Goal: Find specific page/section: Find specific page/section

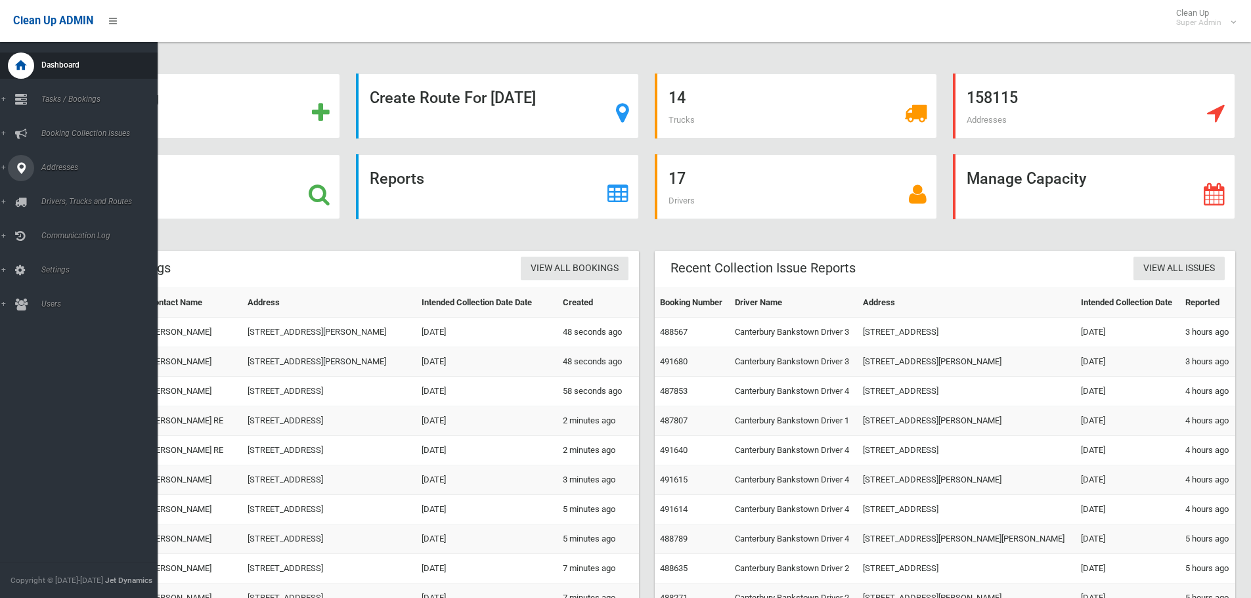
click at [26, 171] on icon at bounding box center [21, 168] width 12 height 26
click at [51, 184] on link "All Addresses" at bounding box center [83, 190] width 167 height 18
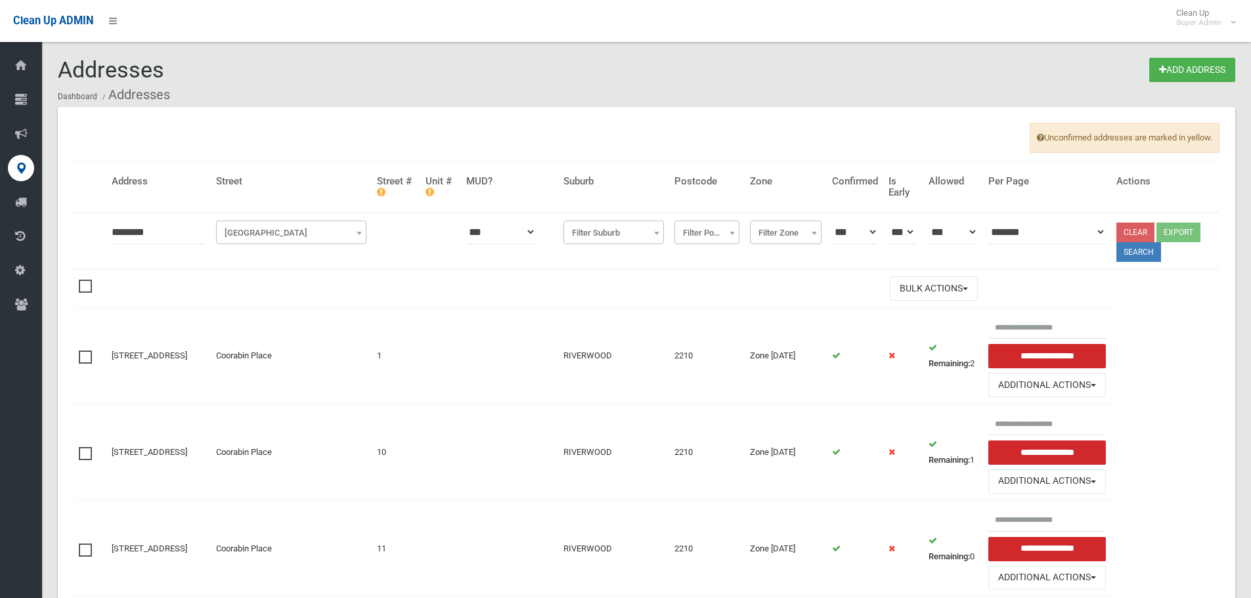
type input "********"
click button at bounding box center [0, 0] width 0 height 0
